Goal: Complete application form

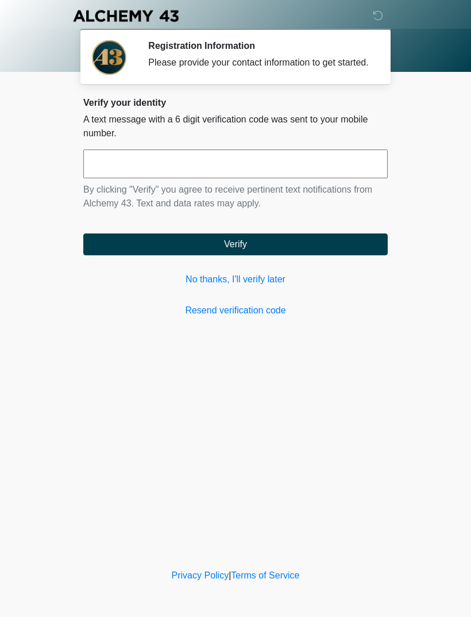
click at [286, 165] on input "text" at bounding box center [235, 163] width 305 height 29
type input "******"
click at [260, 255] on button "Verify" at bounding box center [235, 244] width 305 height 22
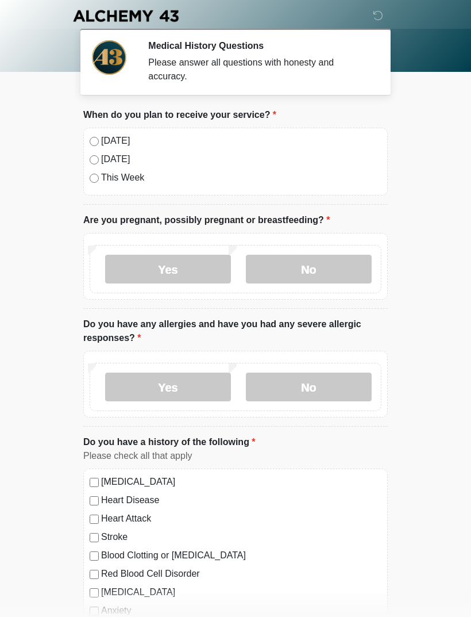
click at [110, 140] on label "Today" at bounding box center [241, 141] width 280 height 14
click at [340, 256] on label "No" at bounding box center [309, 269] width 126 height 29
click at [325, 391] on label "No" at bounding box center [309, 386] width 126 height 29
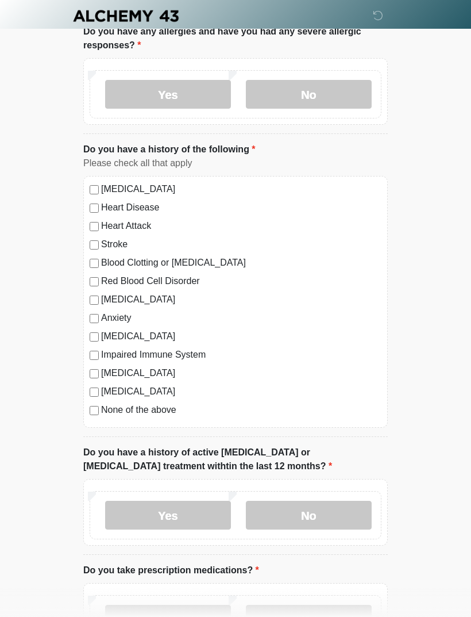
scroll to position [291, 0]
click at [347, 507] on label "No" at bounding box center [309, 516] width 126 height 29
click at [345, 616] on label "No" at bounding box center [309, 619] width 126 height 29
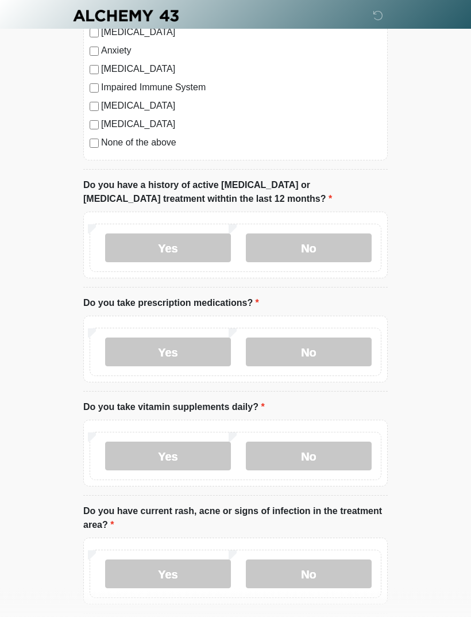
scroll to position [560, 0]
click at [186, 446] on label "Yes" at bounding box center [168, 455] width 126 height 29
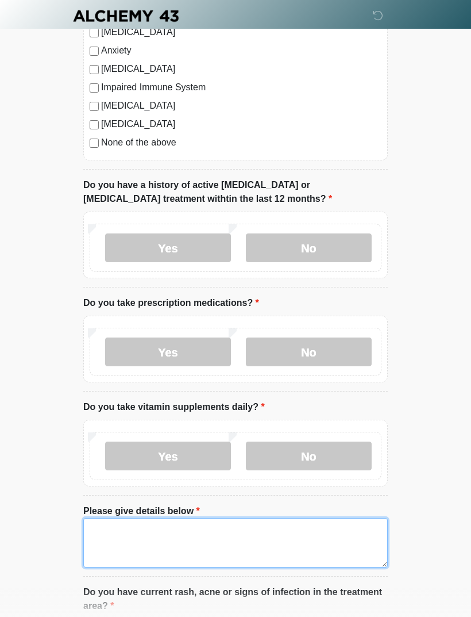
click at [198, 528] on textarea "Please give details below" at bounding box center [235, 542] width 305 height 49
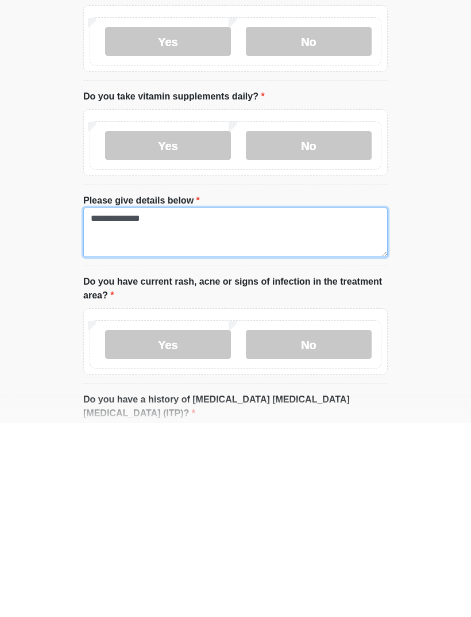
type textarea "**********"
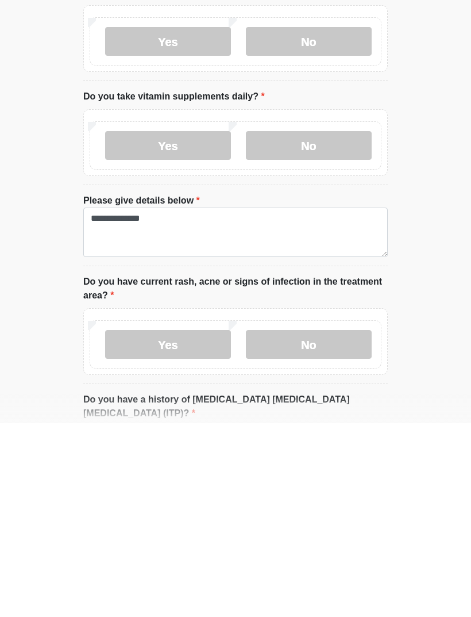
click at [329, 523] on label "No" at bounding box center [309, 537] width 126 height 29
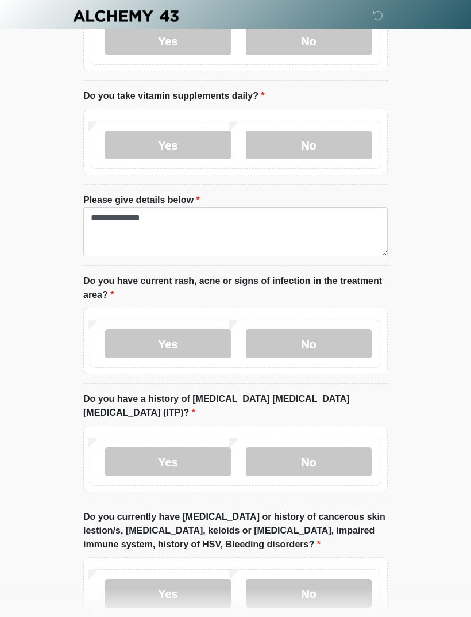
click at [336, 447] on label "No" at bounding box center [309, 461] width 126 height 29
click at [330, 580] on label "No" at bounding box center [309, 593] width 126 height 29
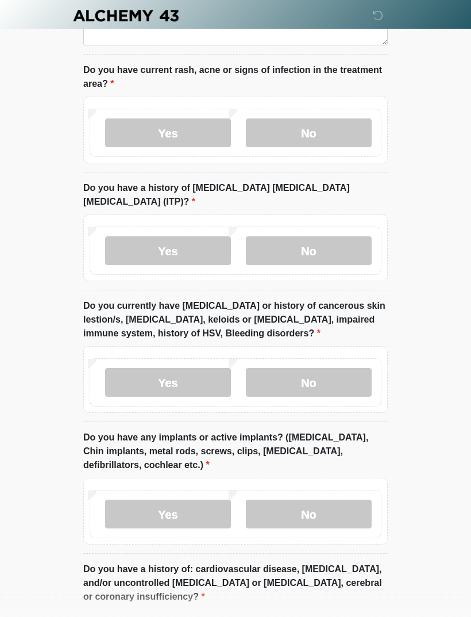
scroll to position [1081, 0]
click at [323, 501] on label "No" at bounding box center [309, 513] width 126 height 29
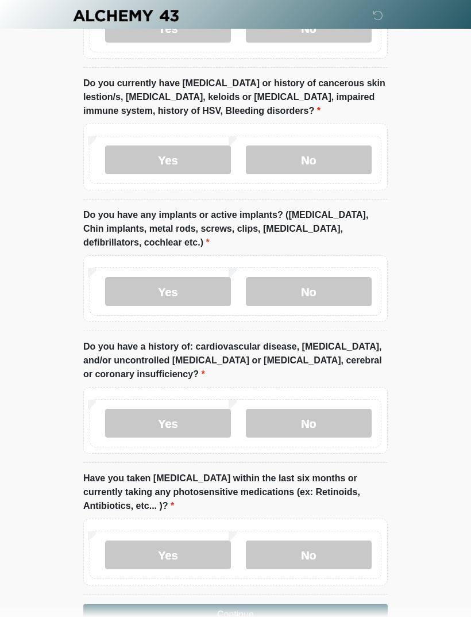
scroll to position [1305, 0]
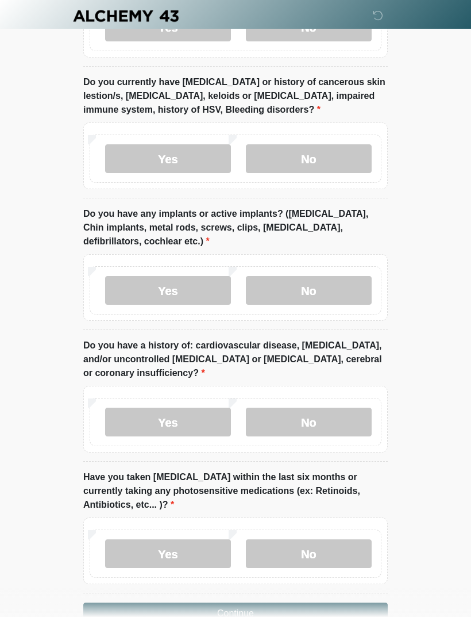
click at [316, 539] on label "No" at bounding box center [309, 553] width 126 height 29
click at [282, 602] on button "Continue" at bounding box center [235, 613] width 305 height 22
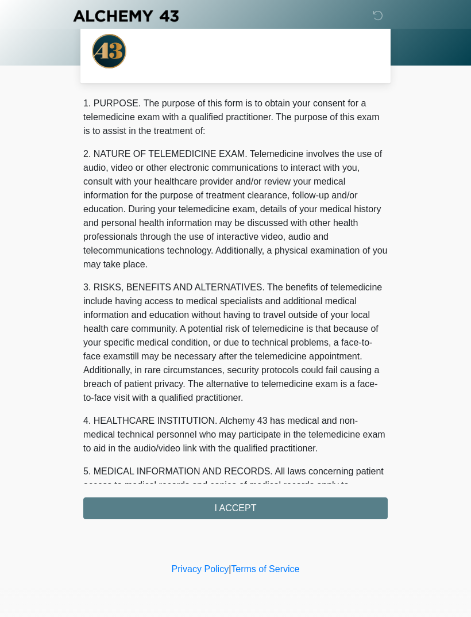
scroll to position [0, 0]
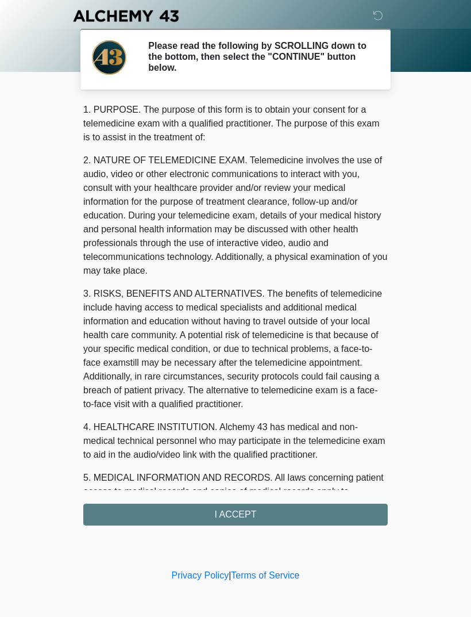
click at [244, 516] on div "1. PURPOSE. The purpose of this form is to obtain your consent for a telemedici…" at bounding box center [235, 314] width 305 height 422
click at [260, 516] on div "1. PURPOSE. The purpose of this form is to obtain your consent for a telemedici…" at bounding box center [235, 314] width 305 height 422
click at [238, 514] on div "1. PURPOSE. The purpose of this form is to obtain your consent for a telemedici…" at bounding box center [235, 314] width 305 height 422
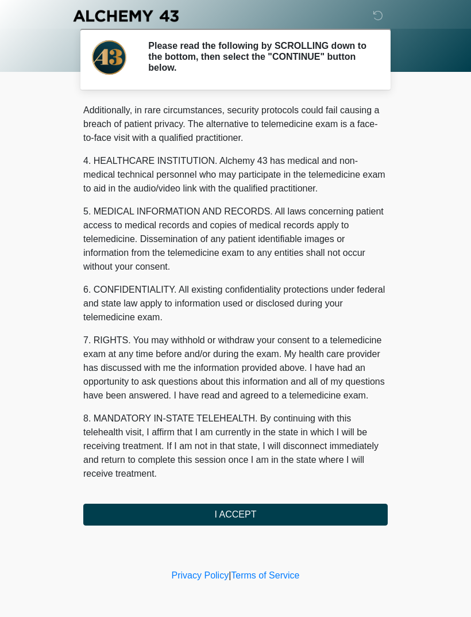
scroll to position [280, 0]
click at [259, 516] on button "I ACCEPT" at bounding box center [235, 514] width 305 height 22
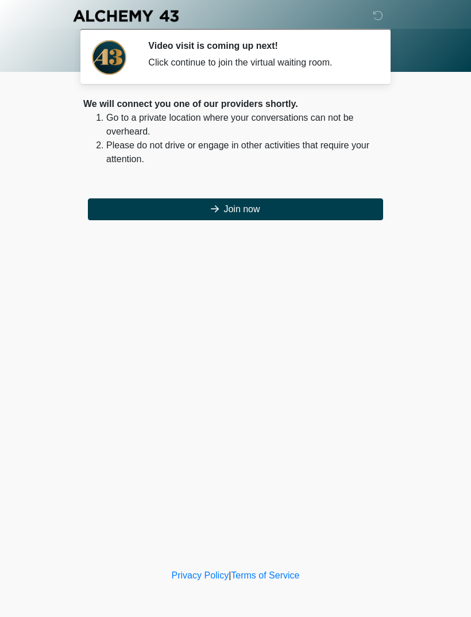
click at [354, 212] on button "Join now" at bounding box center [235, 209] width 295 height 22
